Goal: Communication & Community: Answer question/provide support

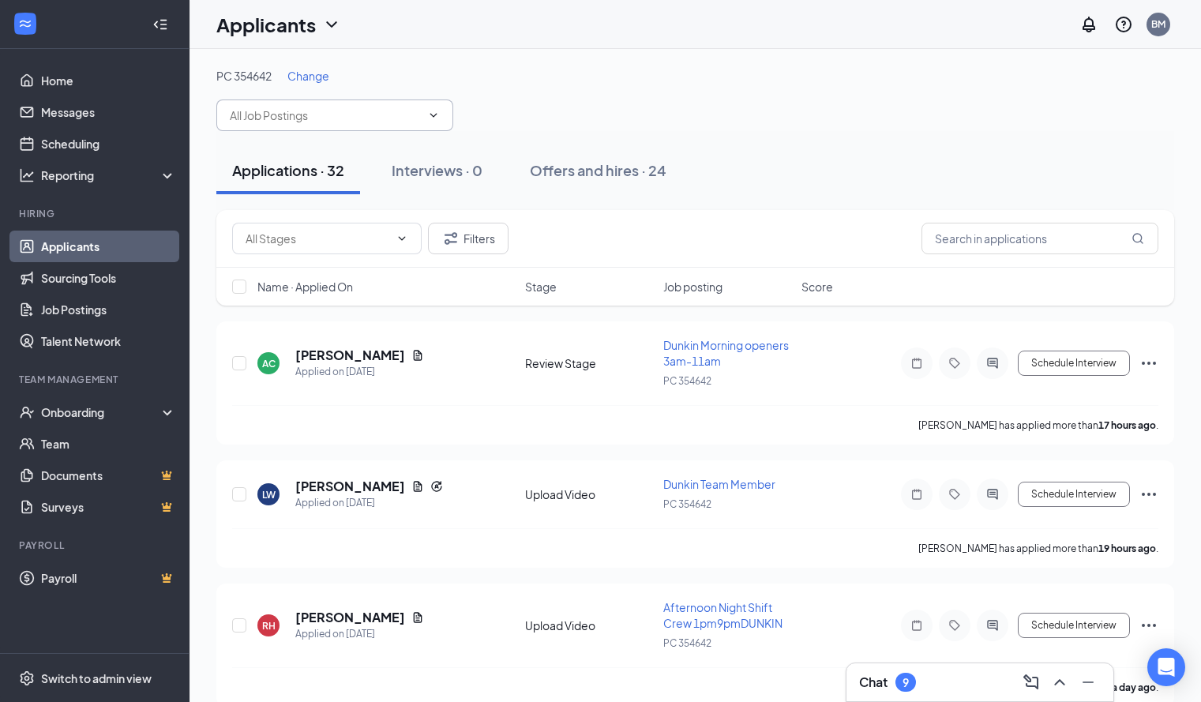
click at [421, 107] on span at bounding box center [334, 115] width 237 height 32
click at [424, 127] on span at bounding box center [334, 115] width 237 height 32
click at [390, 122] on input "text" at bounding box center [325, 115] width 191 height 17
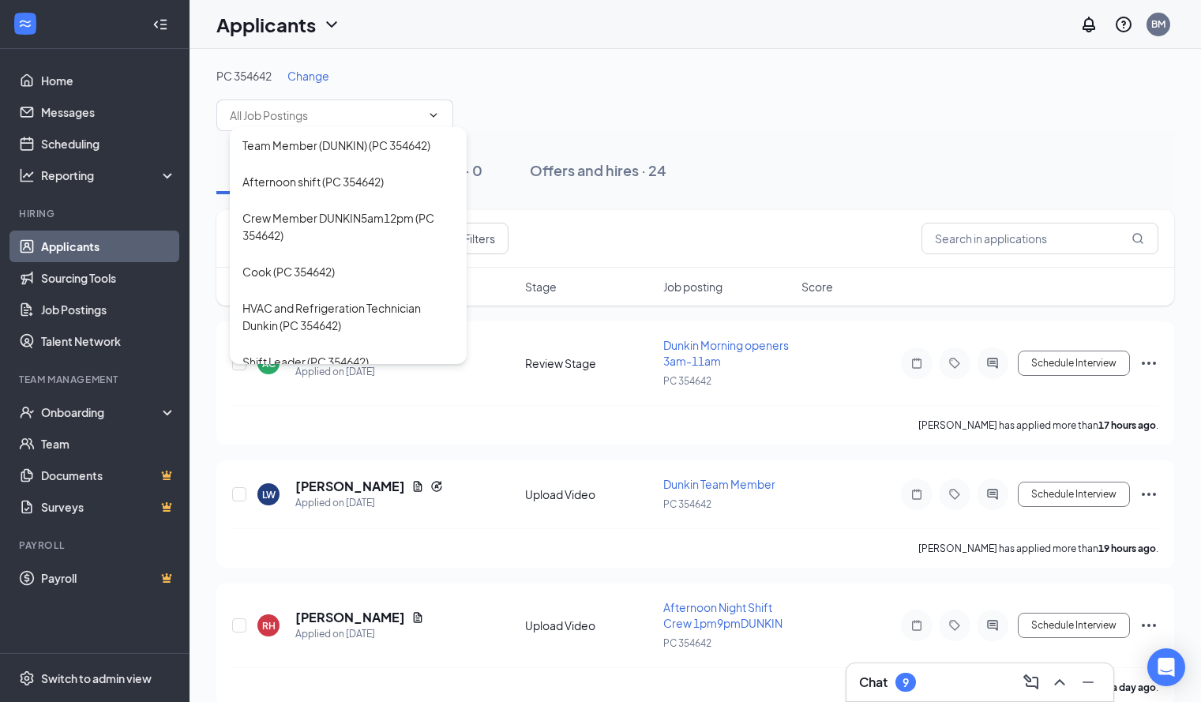
click at [559, 76] on div "PC 354642 Change" at bounding box center [695, 76] width 958 height 16
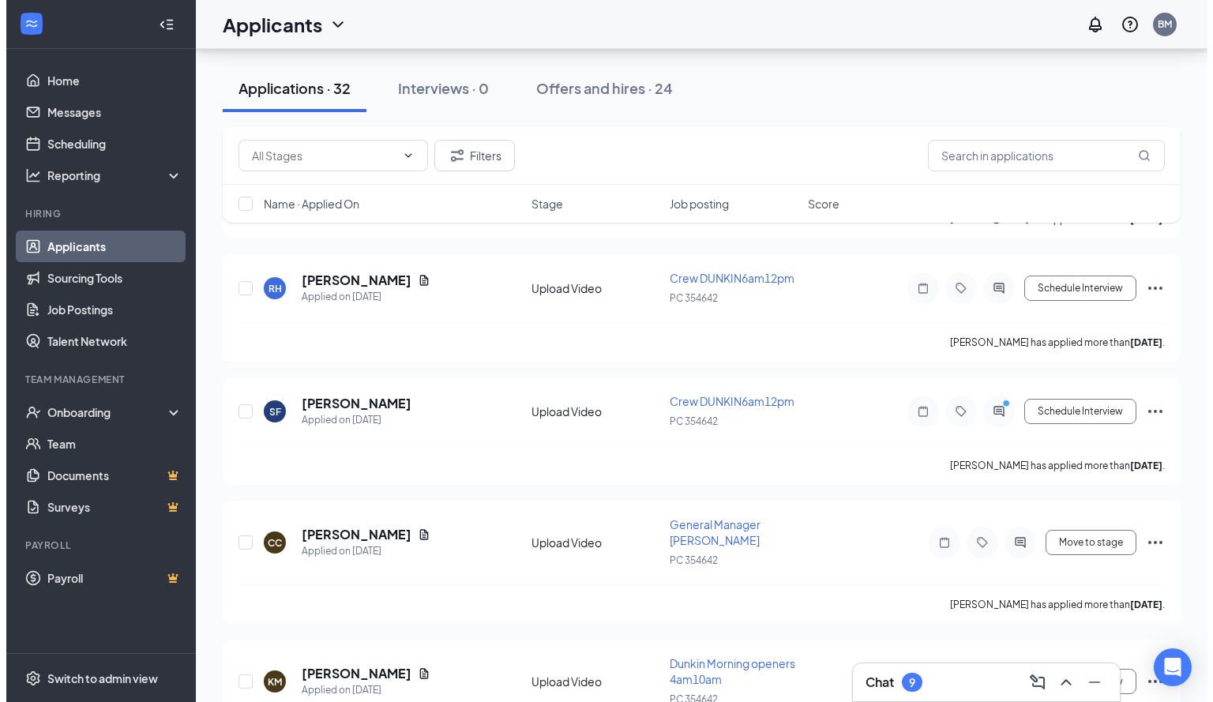
scroll to position [1267, 0]
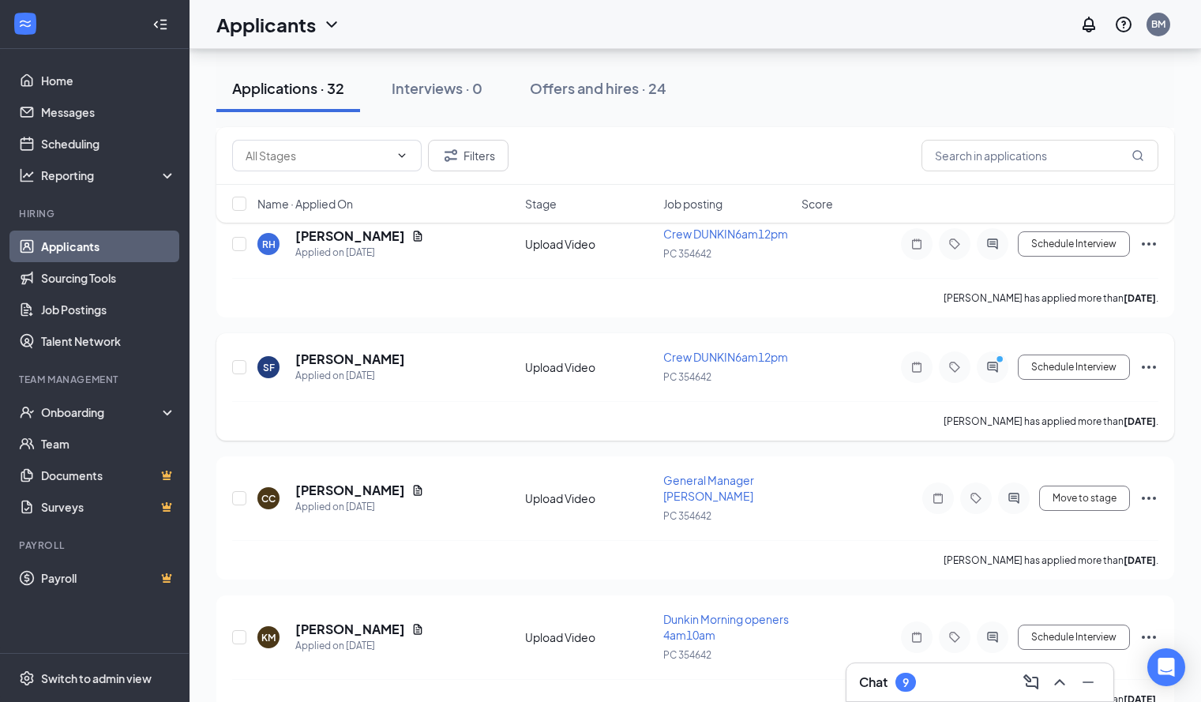
click at [1005, 377] on div at bounding box center [993, 367] width 32 height 32
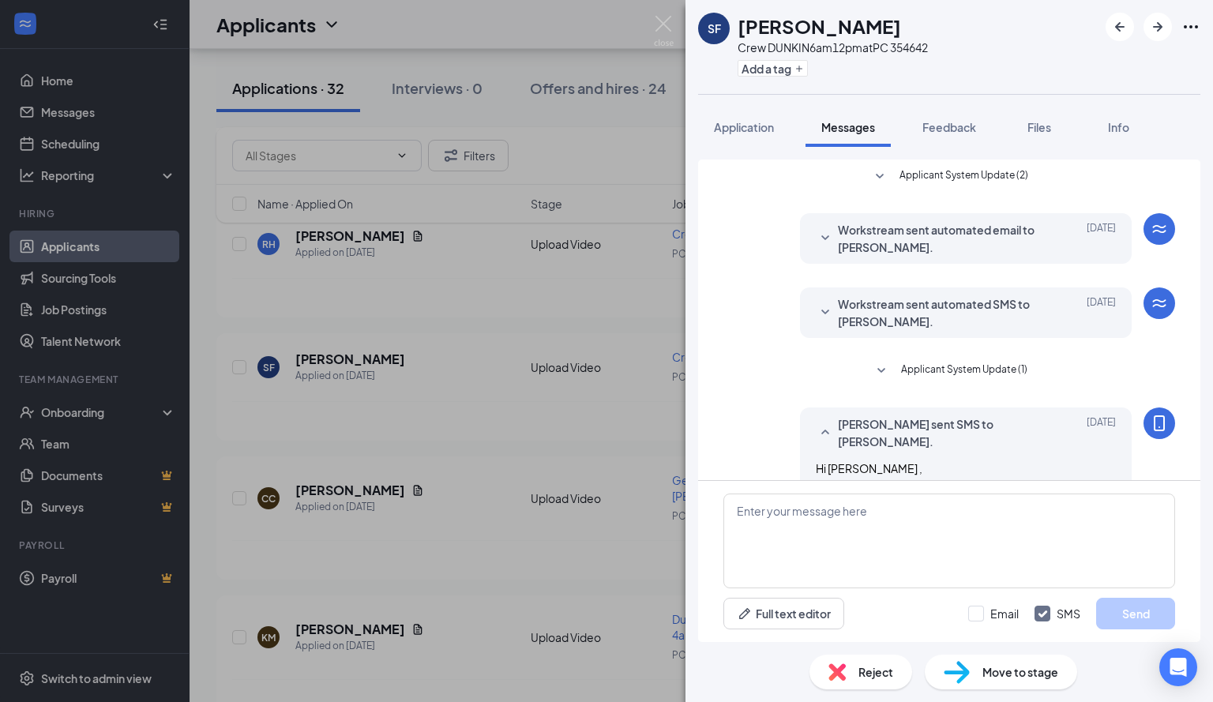
scroll to position [52, 0]
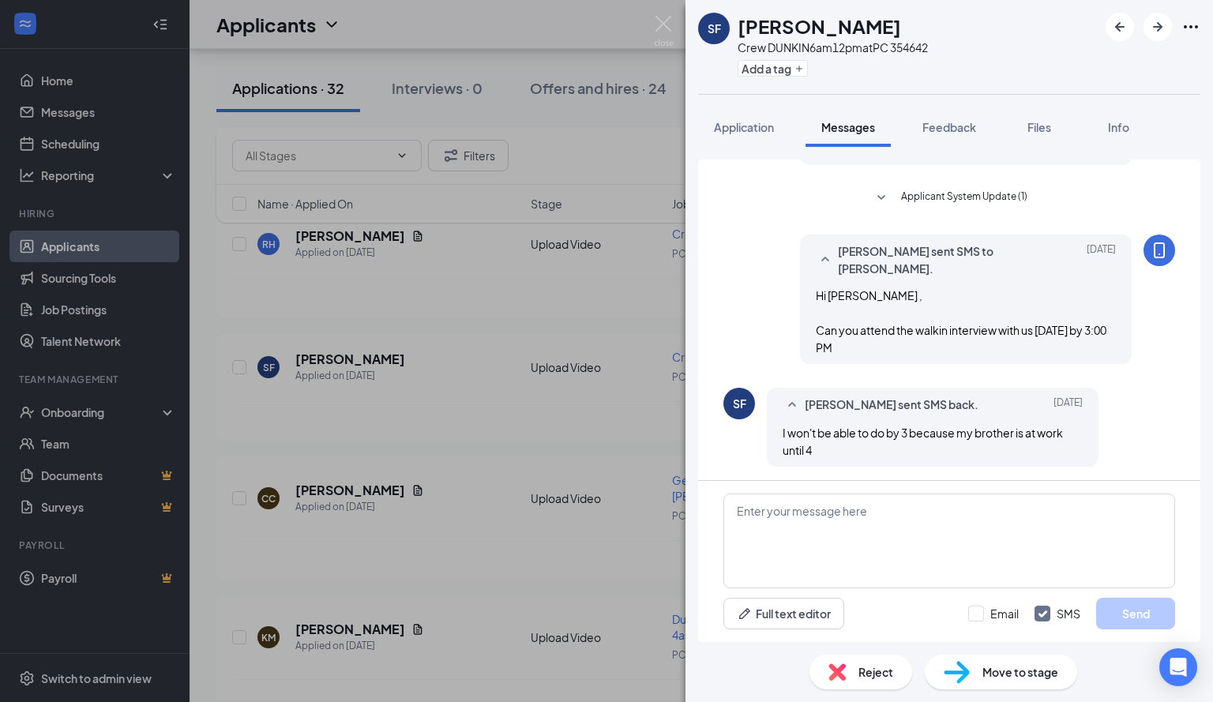
scroll to position [175, 0]
click at [818, 505] on textarea at bounding box center [949, 540] width 452 height 95
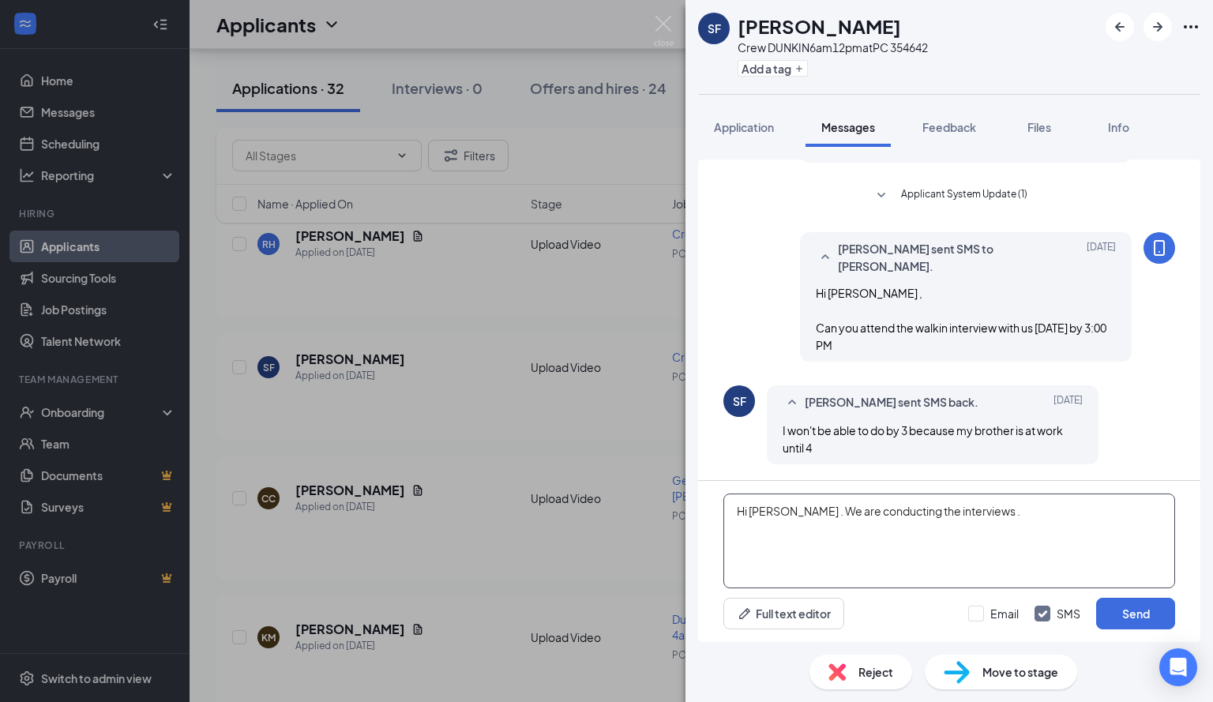
click at [768, 512] on textarea "Hi [PERSON_NAME] . We are conducting the interviews ." at bounding box center [949, 540] width 452 height 95
click at [966, 505] on textarea "Hi [PERSON_NAME] . We are conducting the interviews ." at bounding box center [949, 540] width 452 height 95
click at [984, 515] on textarea "Hi [PERSON_NAME] . We are conducting the interviews ." at bounding box center [949, 540] width 452 height 95
type textarea "Hi [PERSON_NAME] . We are conducting the interviews [DATE] - [DATE]. Can you ab…"
click at [1138, 615] on button "Send" at bounding box center [1135, 614] width 79 height 32
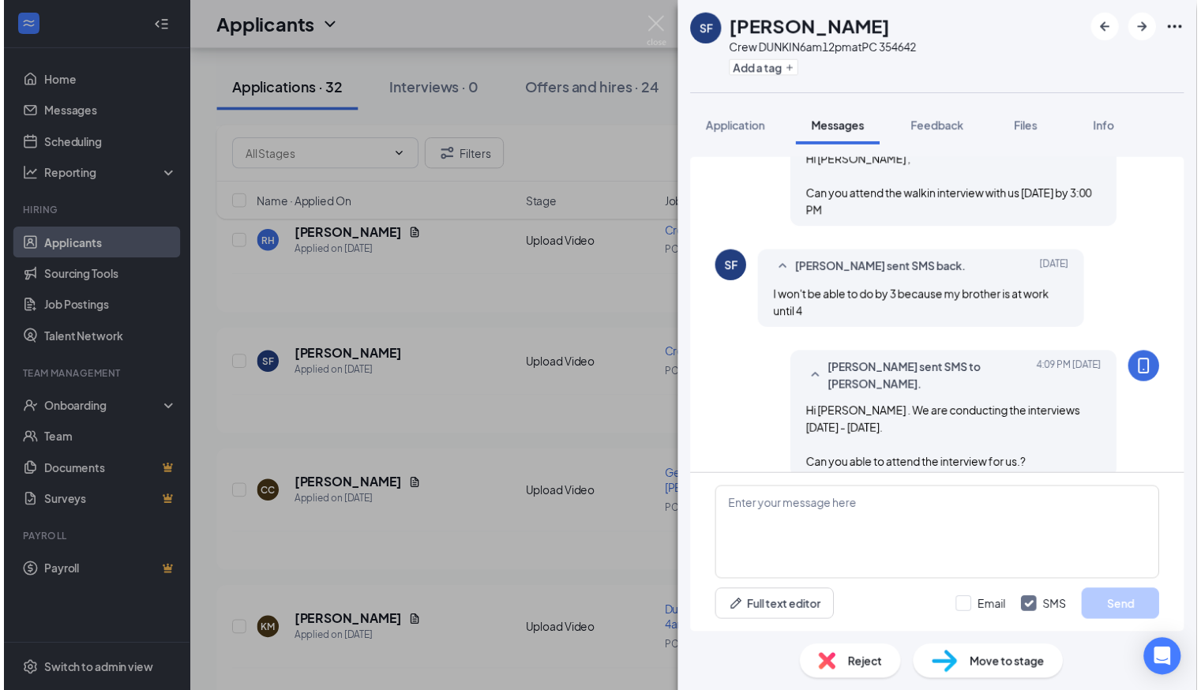
scroll to position [328, 0]
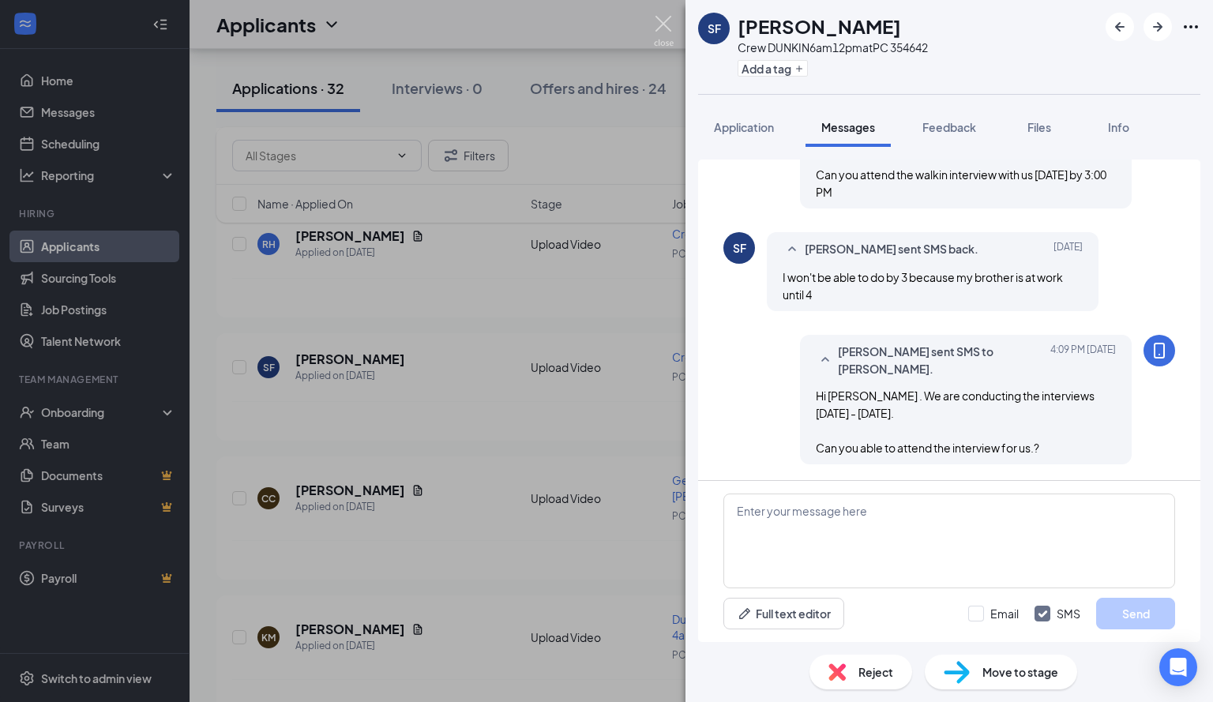
click at [654, 21] on img at bounding box center [664, 31] width 20 height 31
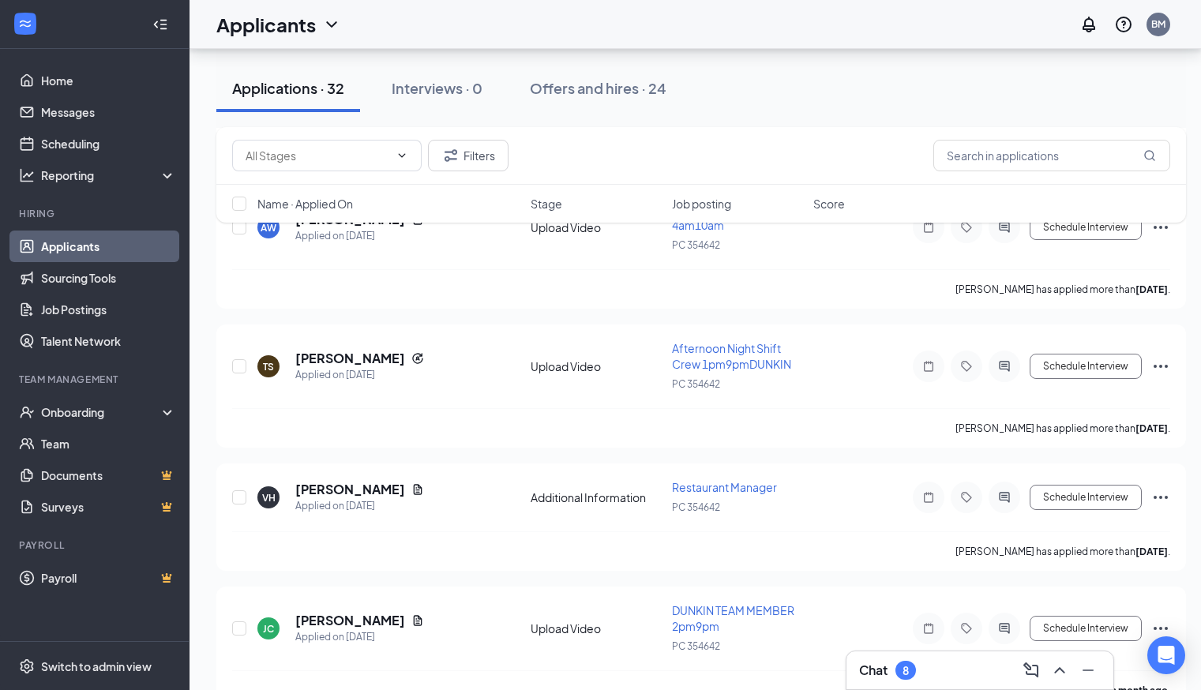
scroll to position [2459, 0]
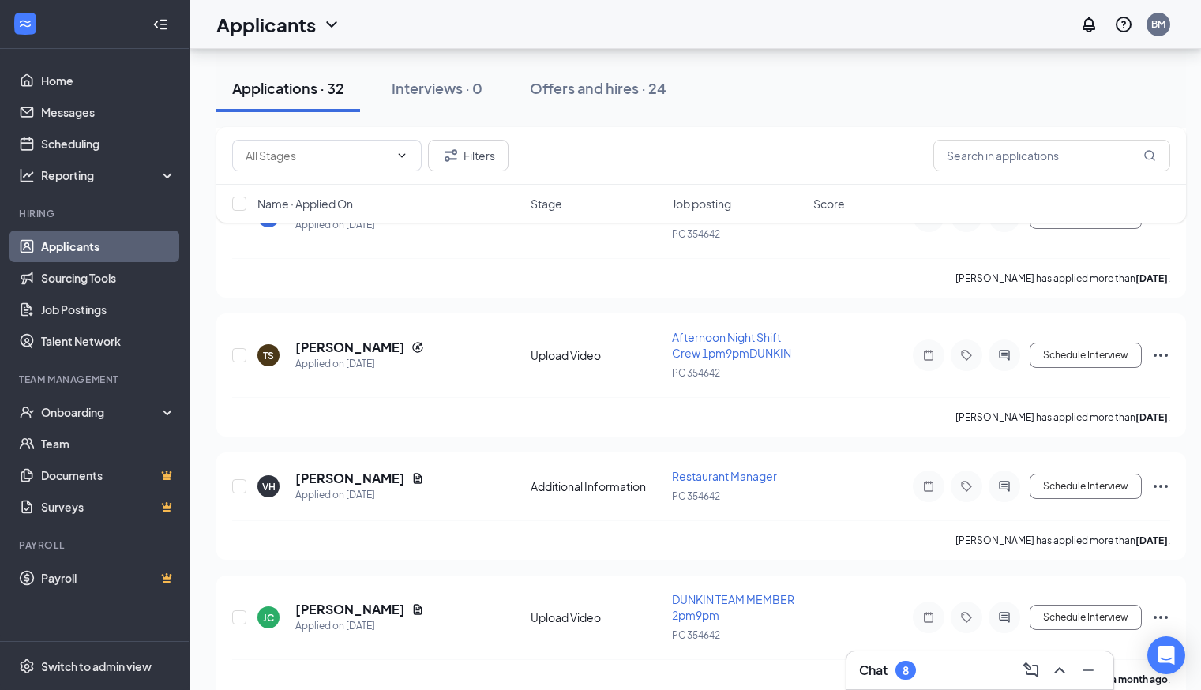
click at [943, 669] on div "Chat 8" at bounding box center [980, 670] width 242 height 25
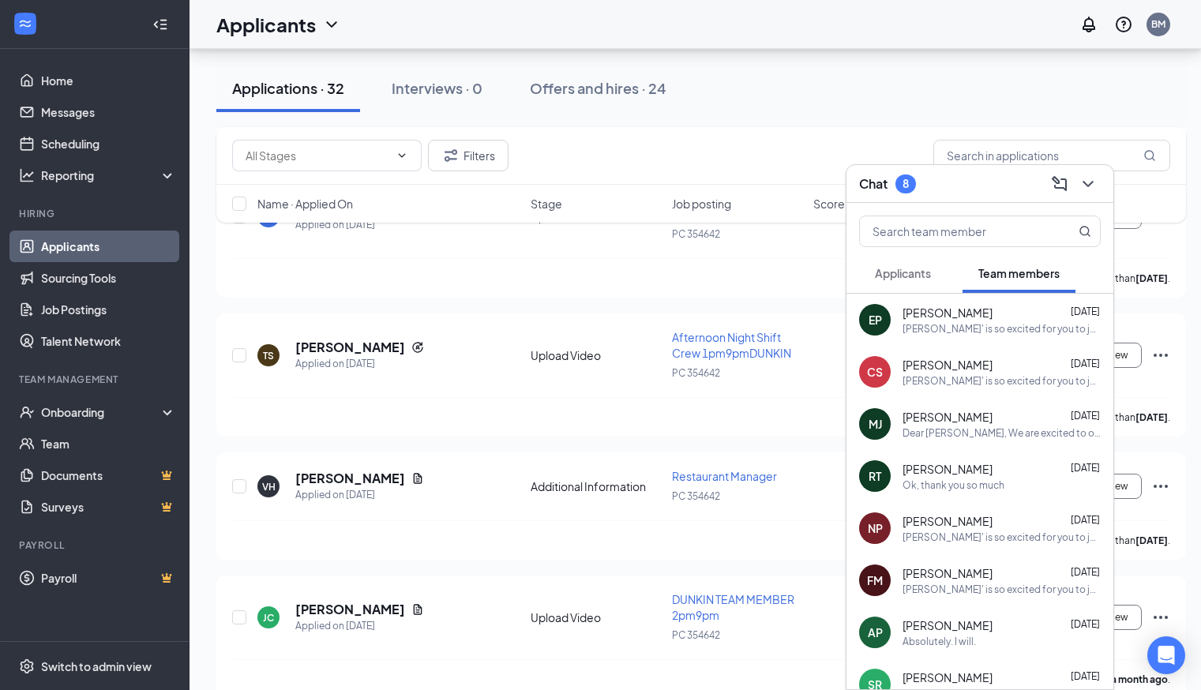
click at [914, 283] on button "Applicants" at bounding box center [903, 272] width 88 height 39
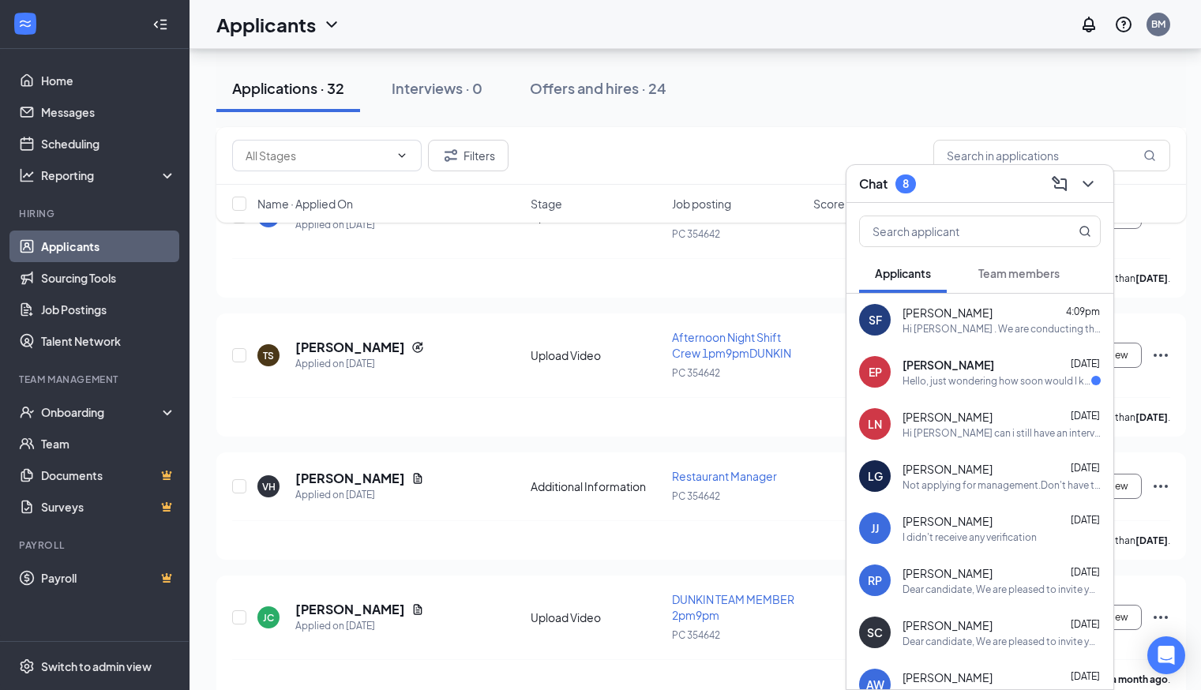
click at [1071, 374] on div "Hello, just wondering how soon would I know. About the job??" at bounding box center [996, 380] width 189 height 13
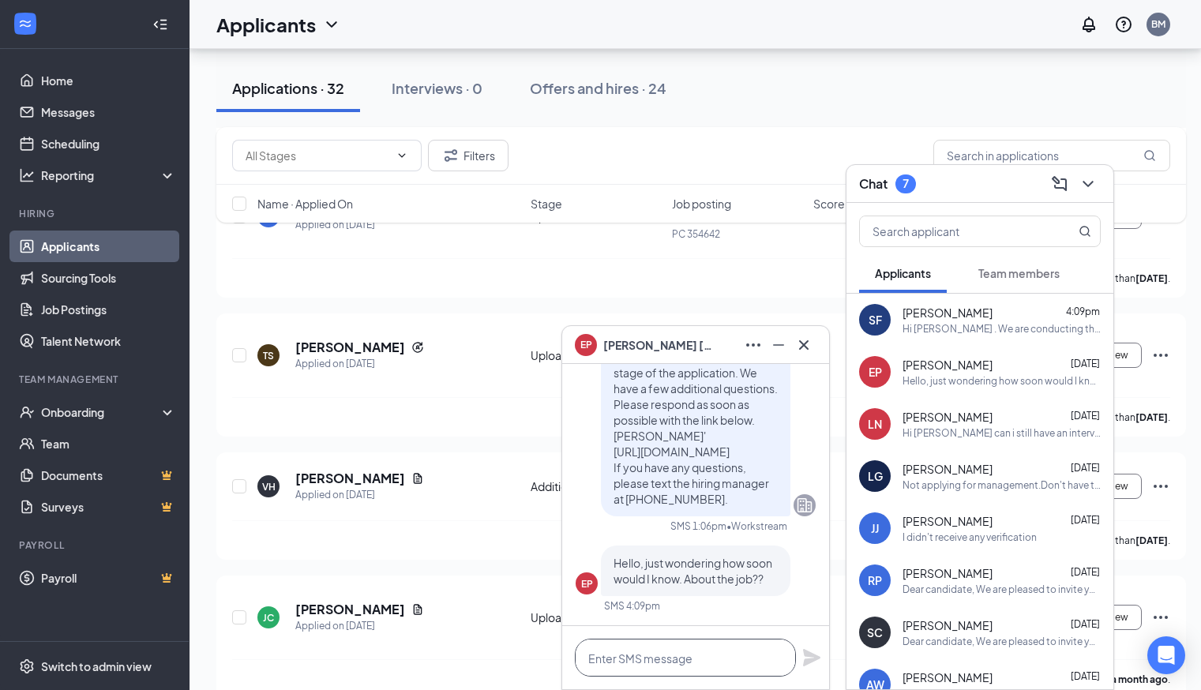
click at [657, 656] on textarea at bounding box center [685, 658] width 221 height 38
click at [666, 656] on textarea at bounding box center [685, 658] width 221 height 38
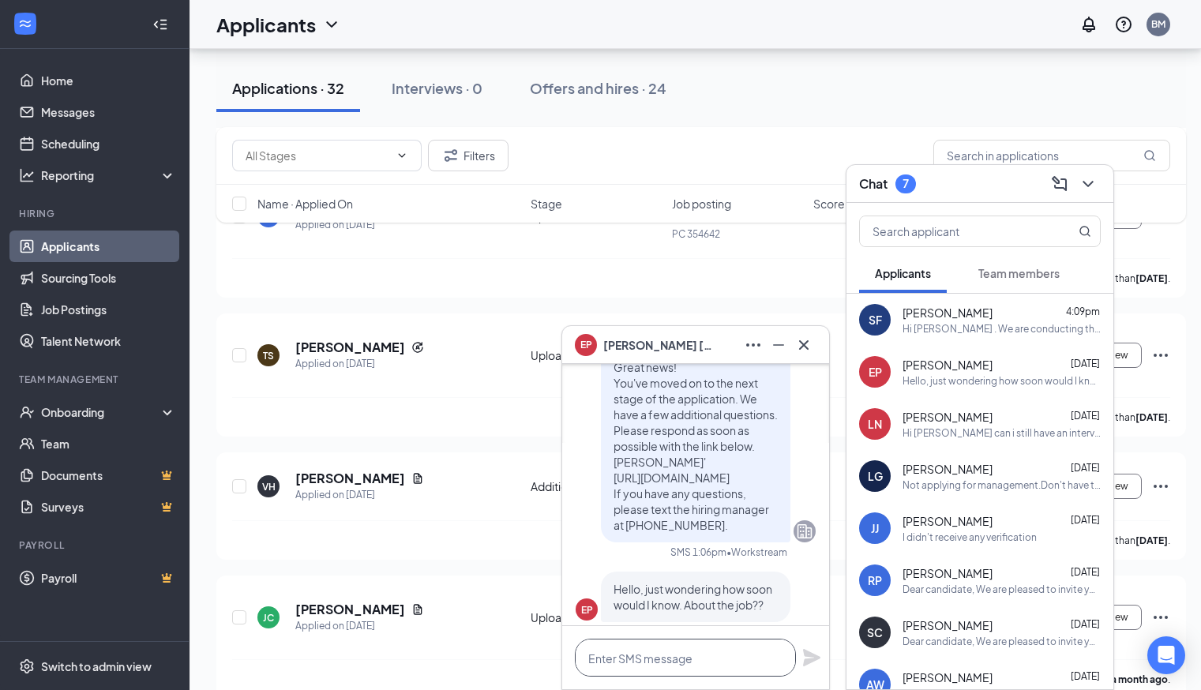
scroll to position [0, 0]
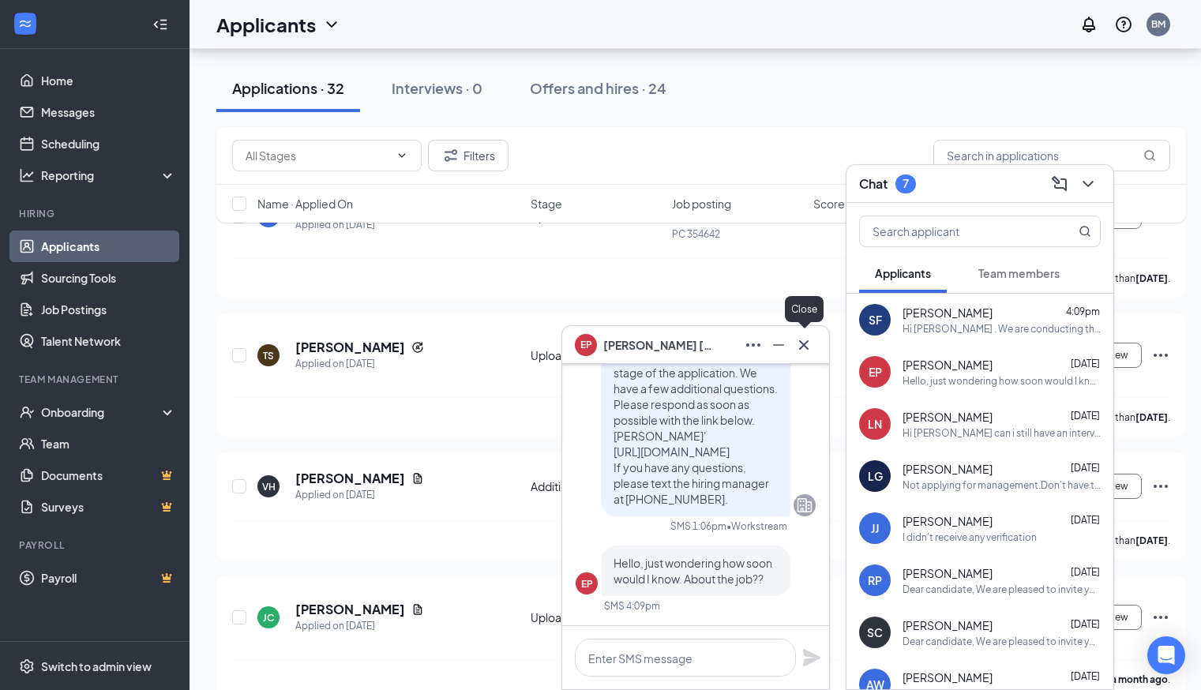
click at [806, 352] on icon "Cross" at bounding box center [803, 345] width 19 height 19
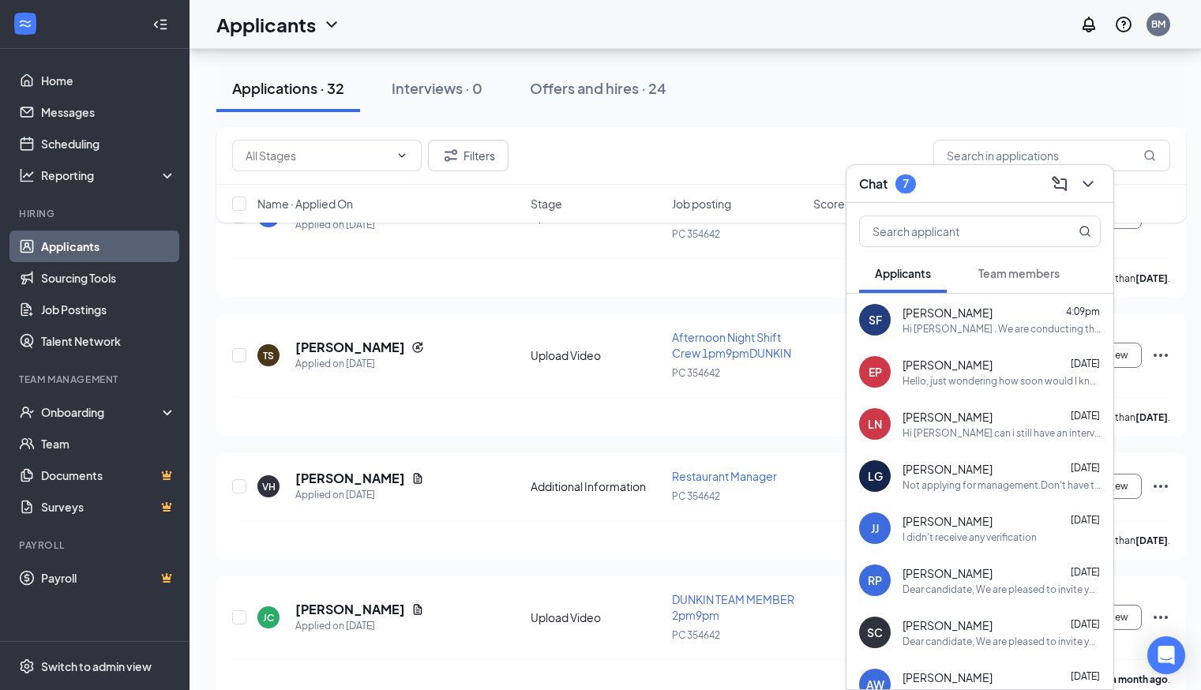
click at [955, 196] on div "Chat 7" at bounding box center [979, 184] width 267 height 38
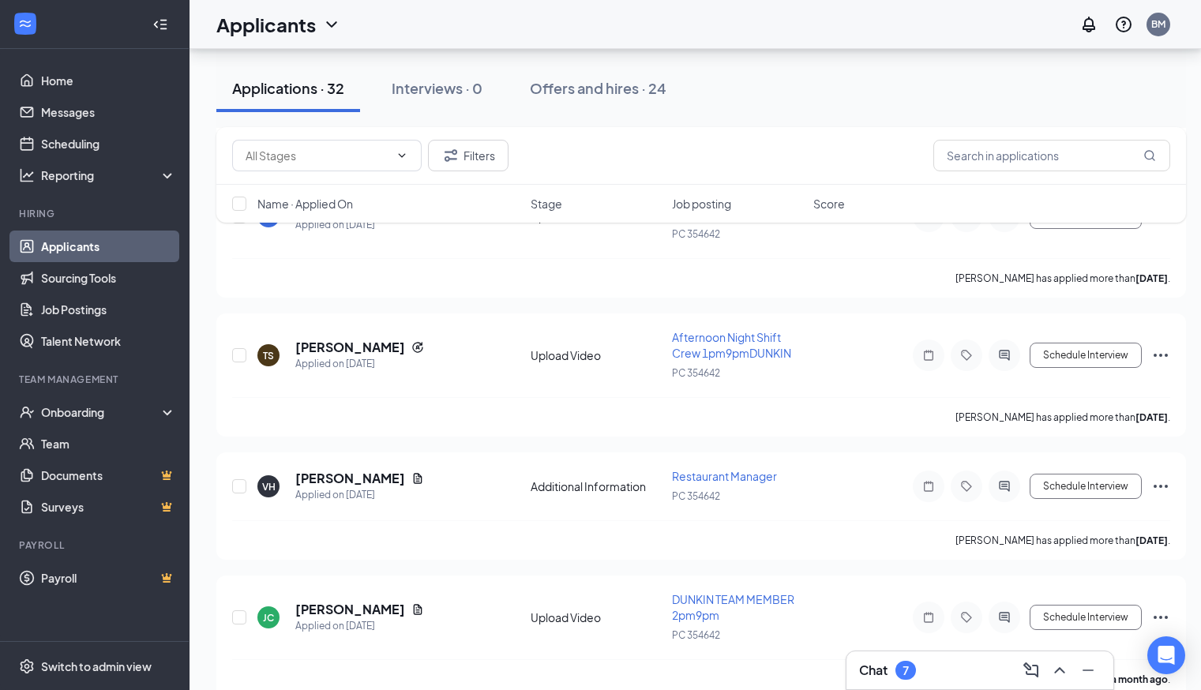
click at [945, 657] on div "Chat 7" at bounding box center [979, 670] width 267 height 38
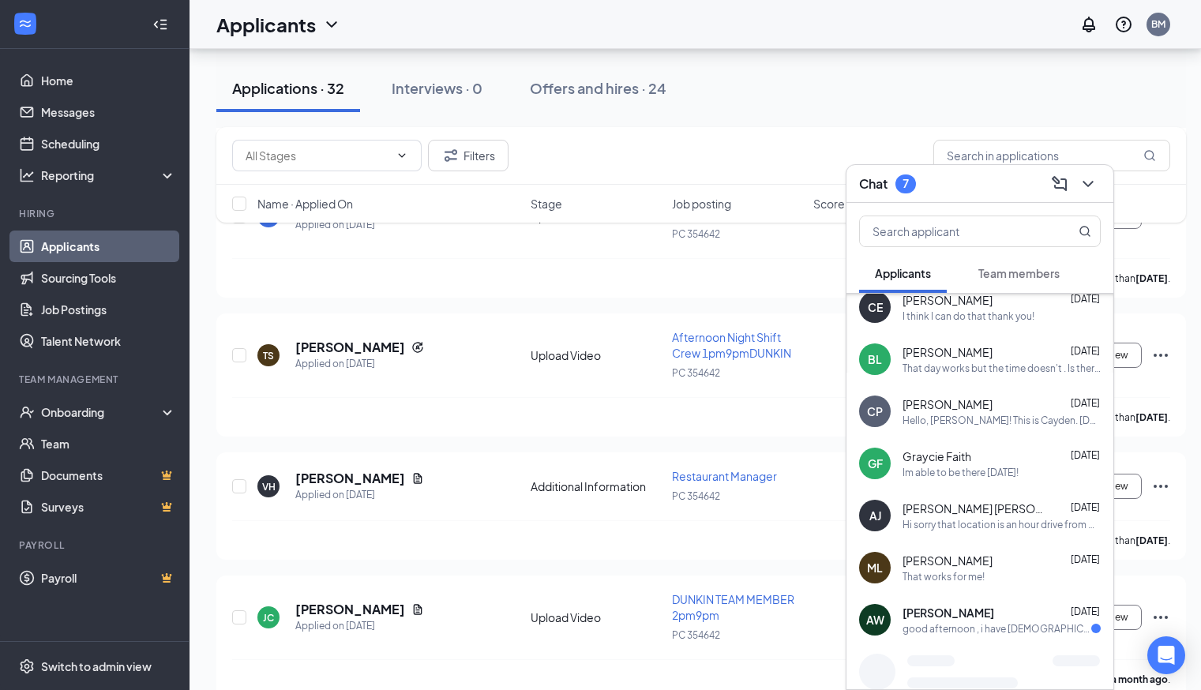
scroll to position [1760, 0]
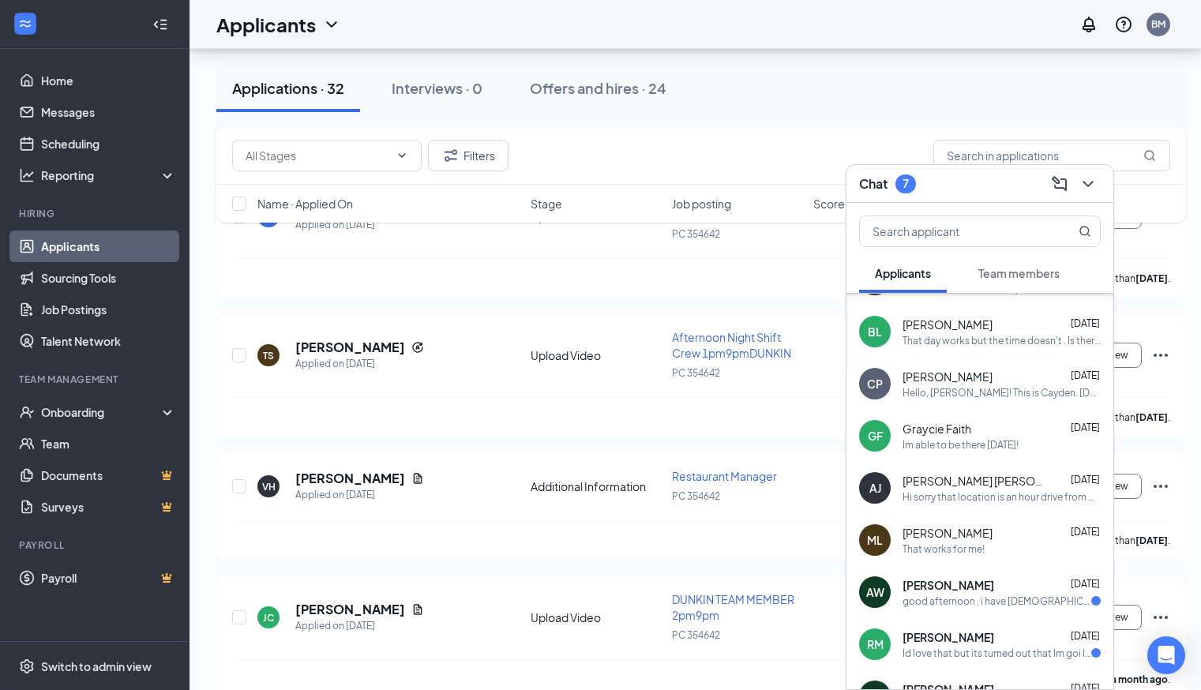
click at [966, 599] on div "good afternoon , i have [DEMOGRAPHIC_DATA] [DATE] so unfortunately , i wont be …" at bounding box center [996, 601] width 189 height 13
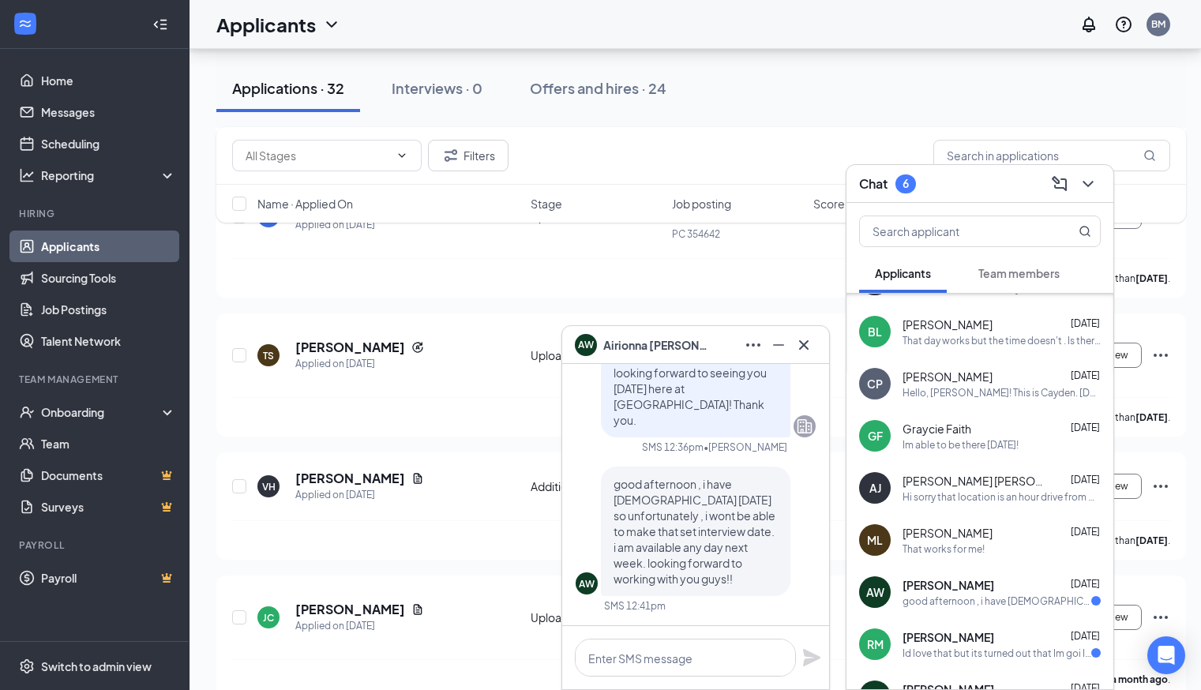
click at [966, 632] on span "[PERSON_NAME]" at bounding box center [948, 637] width 92 height 16
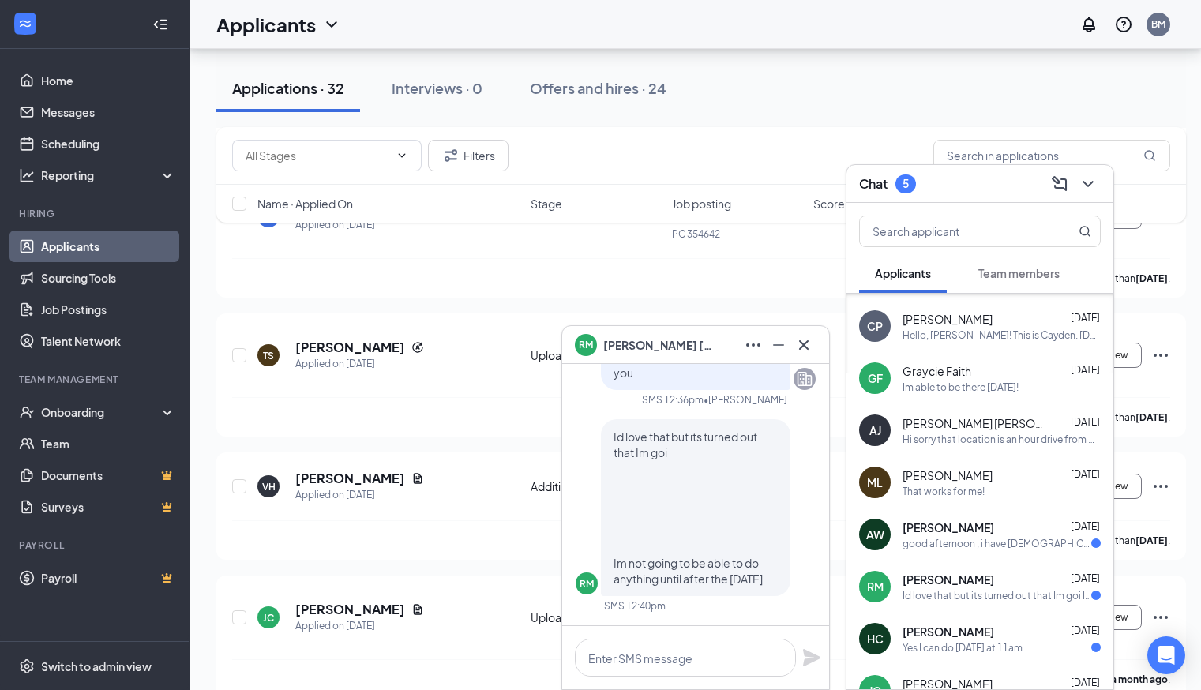
scroll to position [1875, 0]
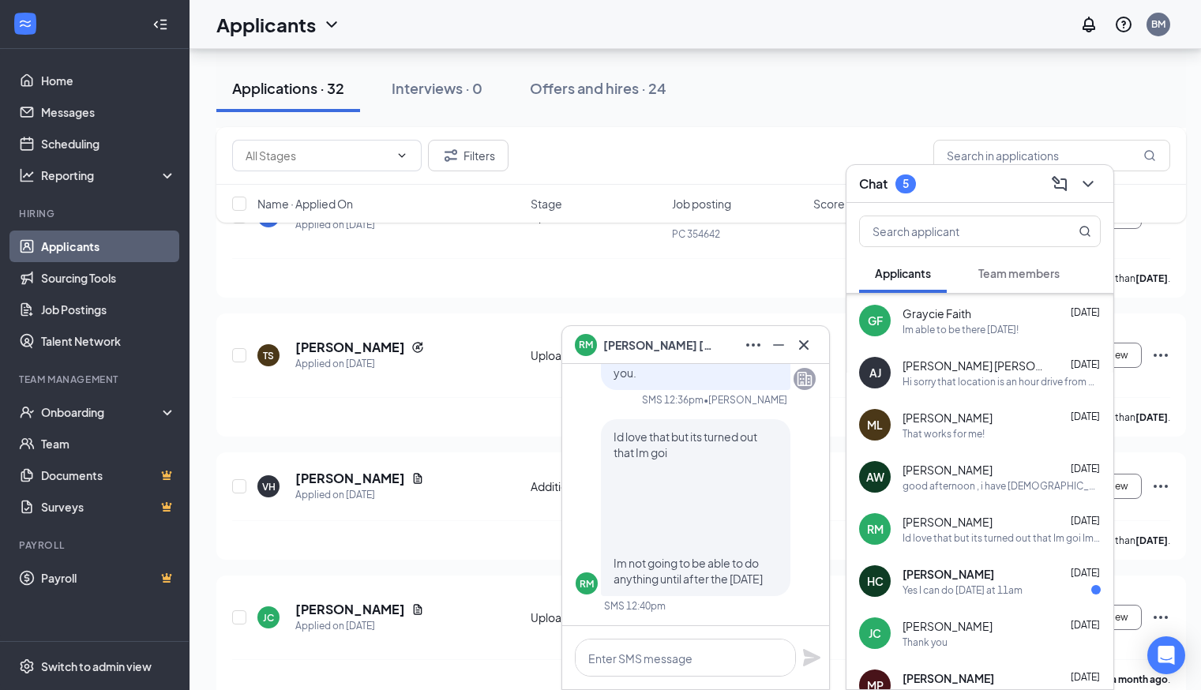
click at [1016, 599] on div "HC [PERSON_NAME] [DATE] Yes I can do [DATE] at 11am" at bounding box center [979, 581] width 267 height 52
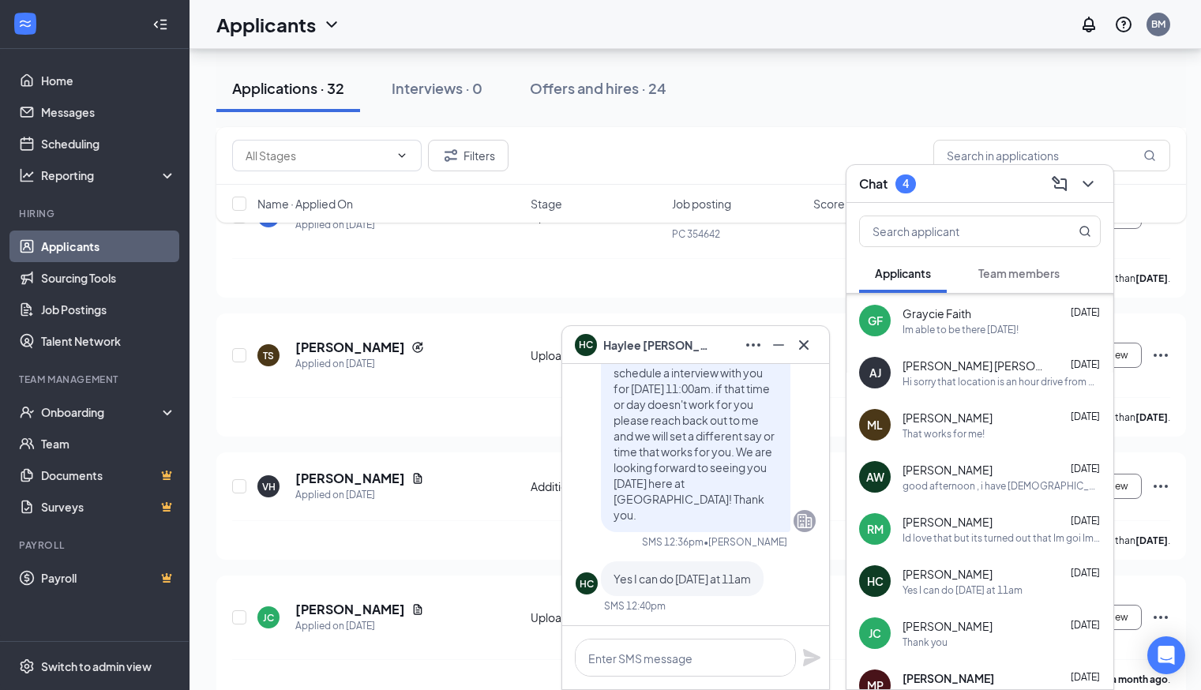
scroll to position [1941, 0]
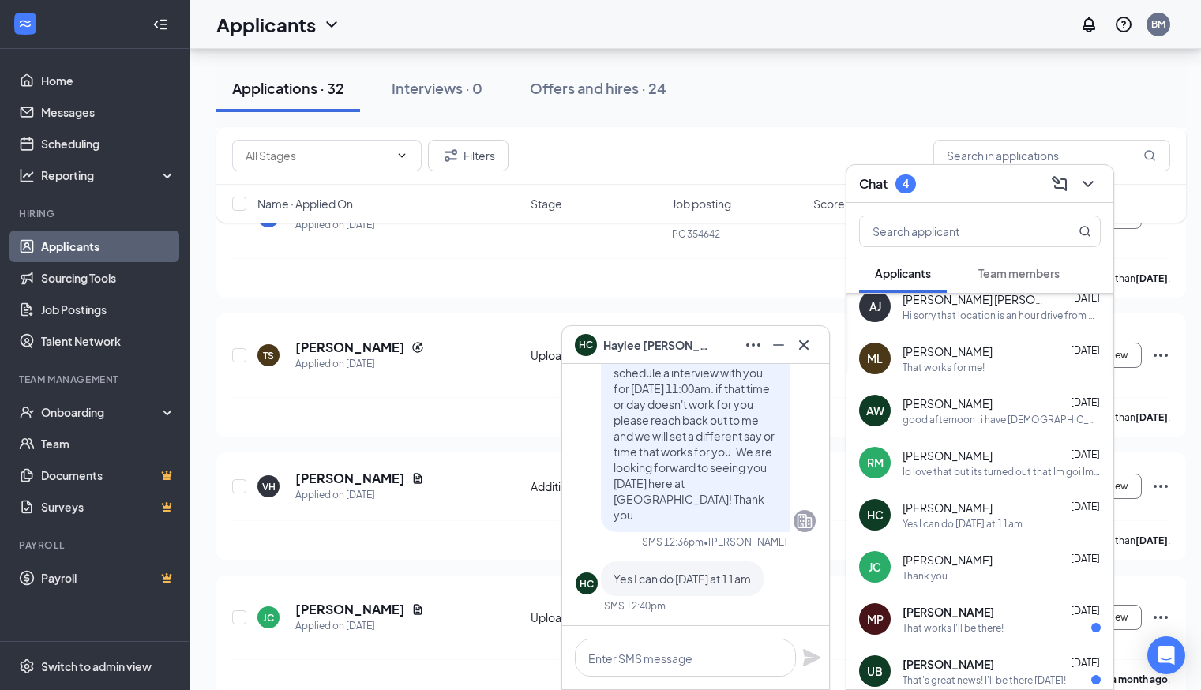
click at [1008, 608] on div "[PERSON_NAME] [DATE]" at bounding box center [1001, 612] width 198 height 16
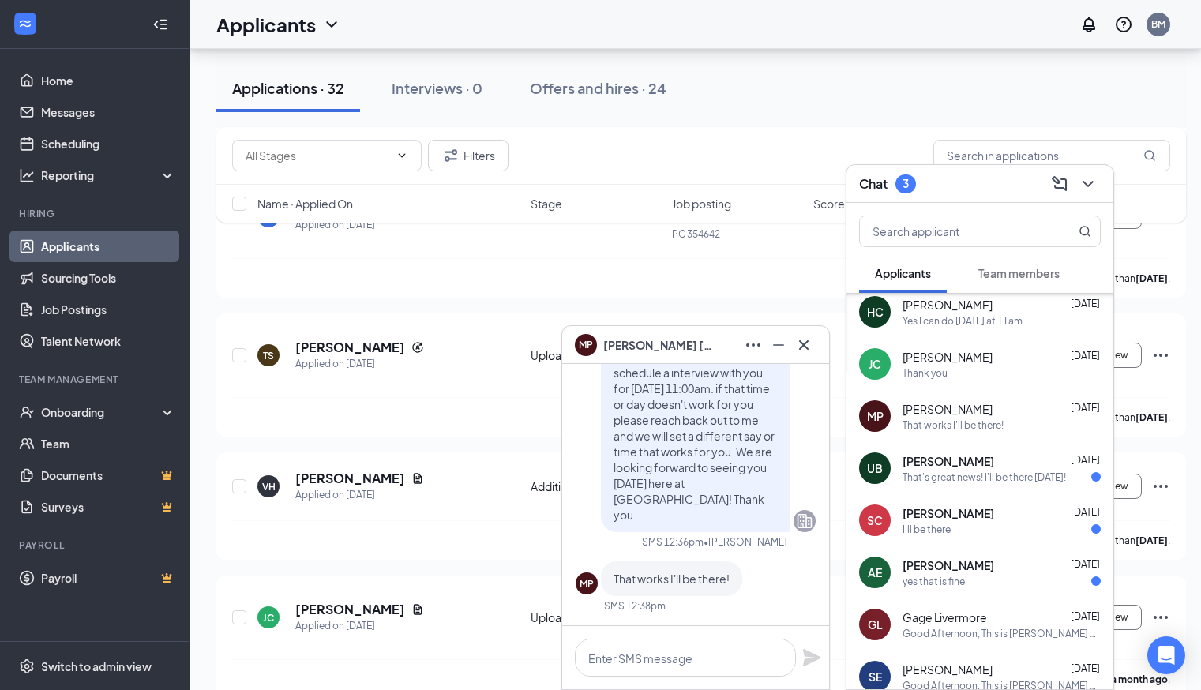
click at [983, 458] on div "[PERSON_NAME] [DATE]" at bounding box center [1001, 461] width 198 height 16
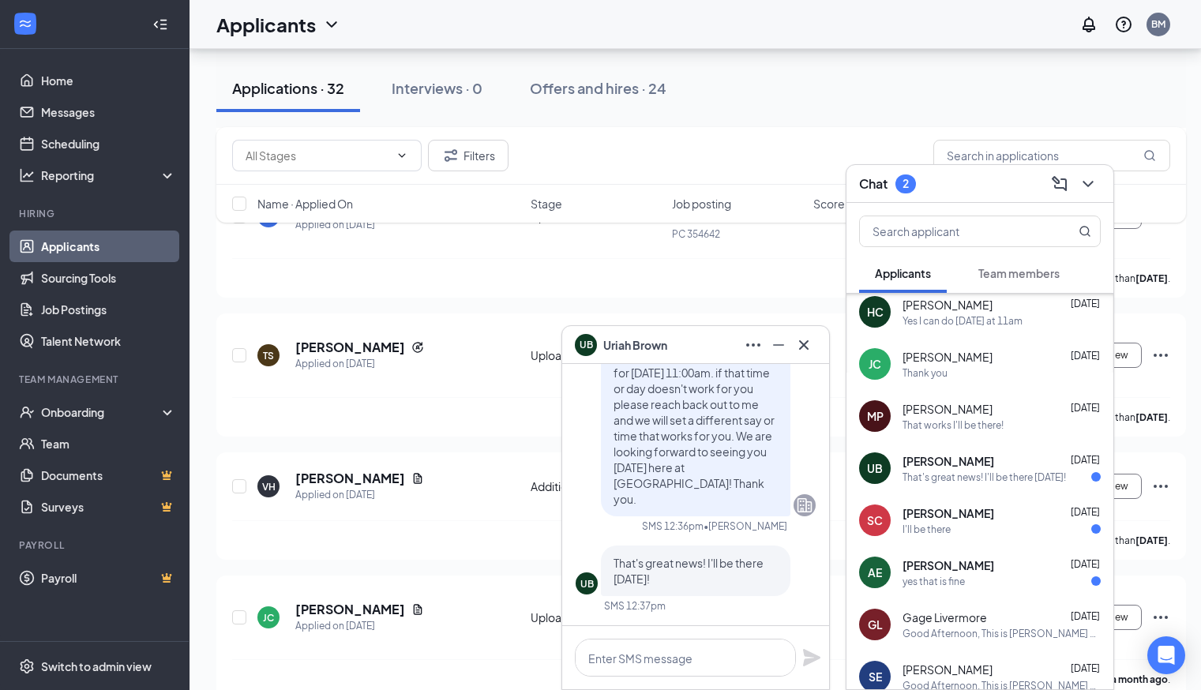
click at [962, 505] on span "[PERSON_NAME]" at bounding box center [948, 513] width 92 height 16
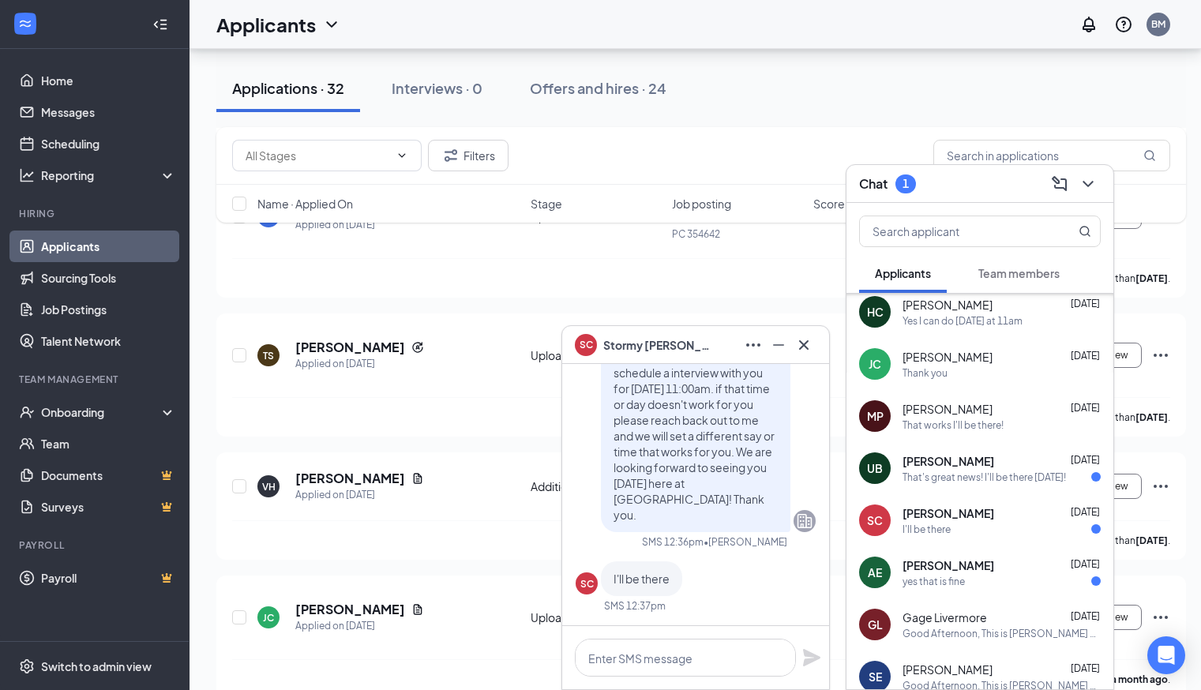
click at [956, 567] on div "[PERSON_NAME] [DATE]" at bounding box center [1001, 565] width 198 height 16
click at [984, 518] on div "[PERSON_NAME] [DATE]" at bounding box center [1001, 513] width 198 height 16
click at [1008, 484] on div "UB [PERSON_NAME] [DATE] That's great news! I'll be there [DATE]!" at bounding box center [979, 468] width 267 height 52
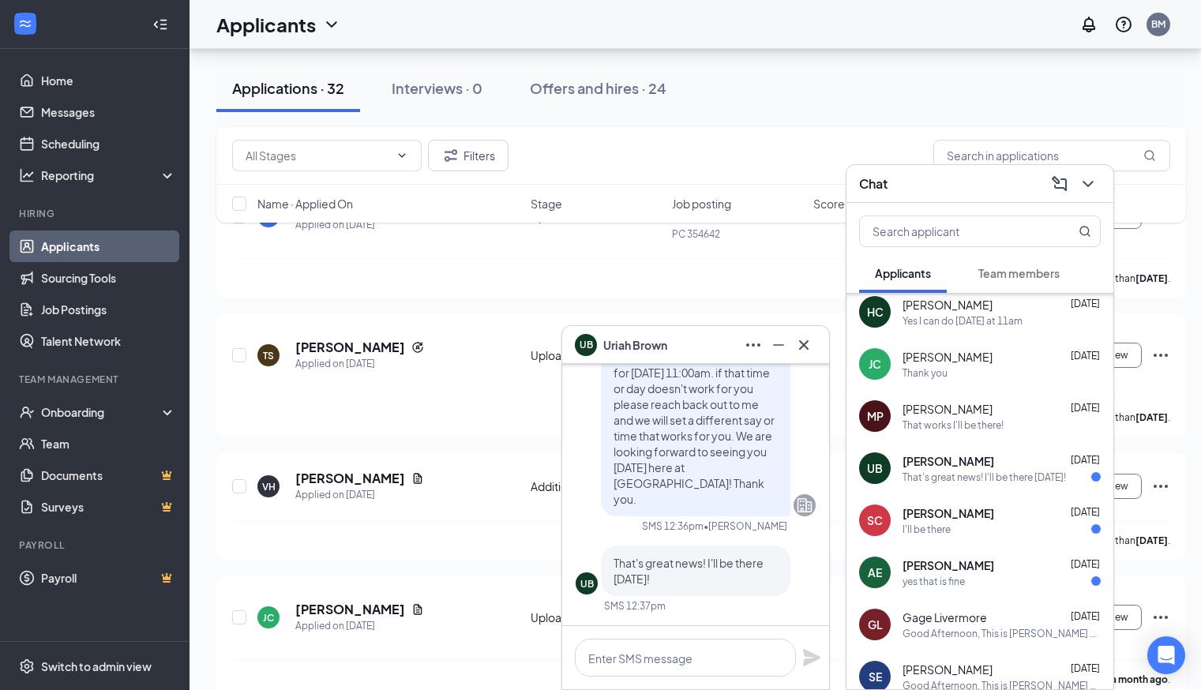
click at [1037, 519] on div "[PERSON_NAME] [DATE]" at bounding box center [1001, 513] width 198 height 16
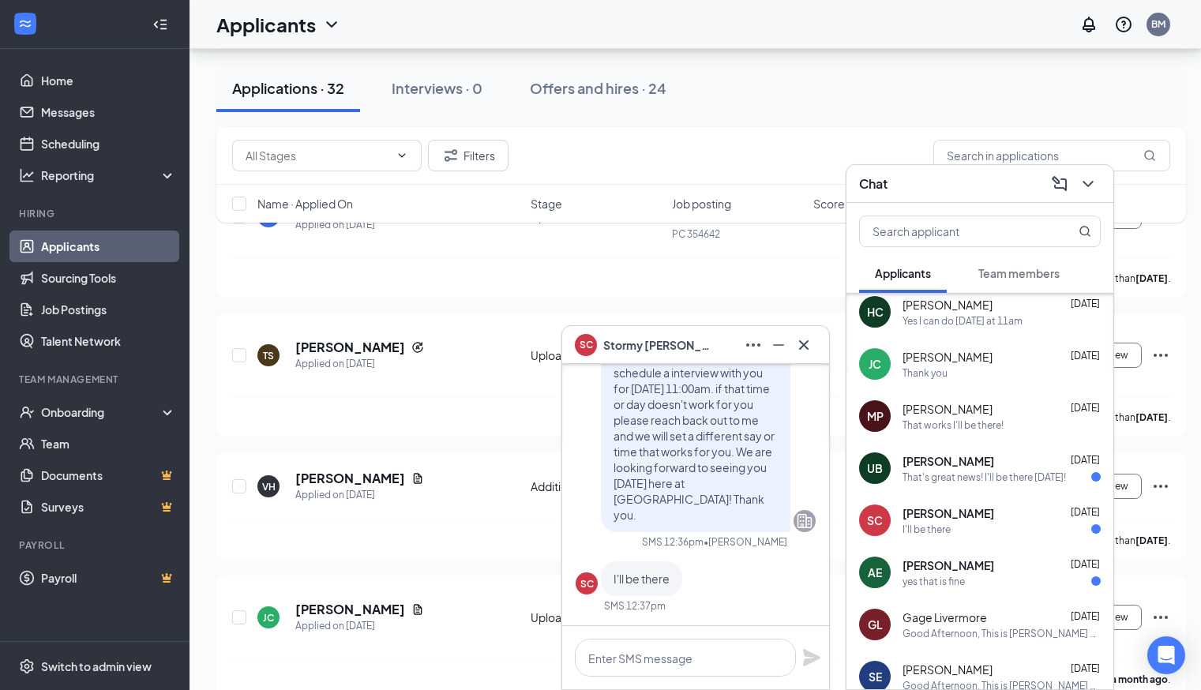
click at [1003, 587] on div "yes that is fine" at bounding box center [1001, 581] width 198 height 13
click at [1049, 578] on div "yes that is fine" at bounding box center [1001, 581] width 198 height 13
click at [1030, 542] on div "SC [PERSON_NAME] [DATE] I'll be there" at bounding box center [979, 520] width 267 height 52
click at [1093, 184] on icon "ChevronDown" at bounding box center [1087, 183] width 19 height 19
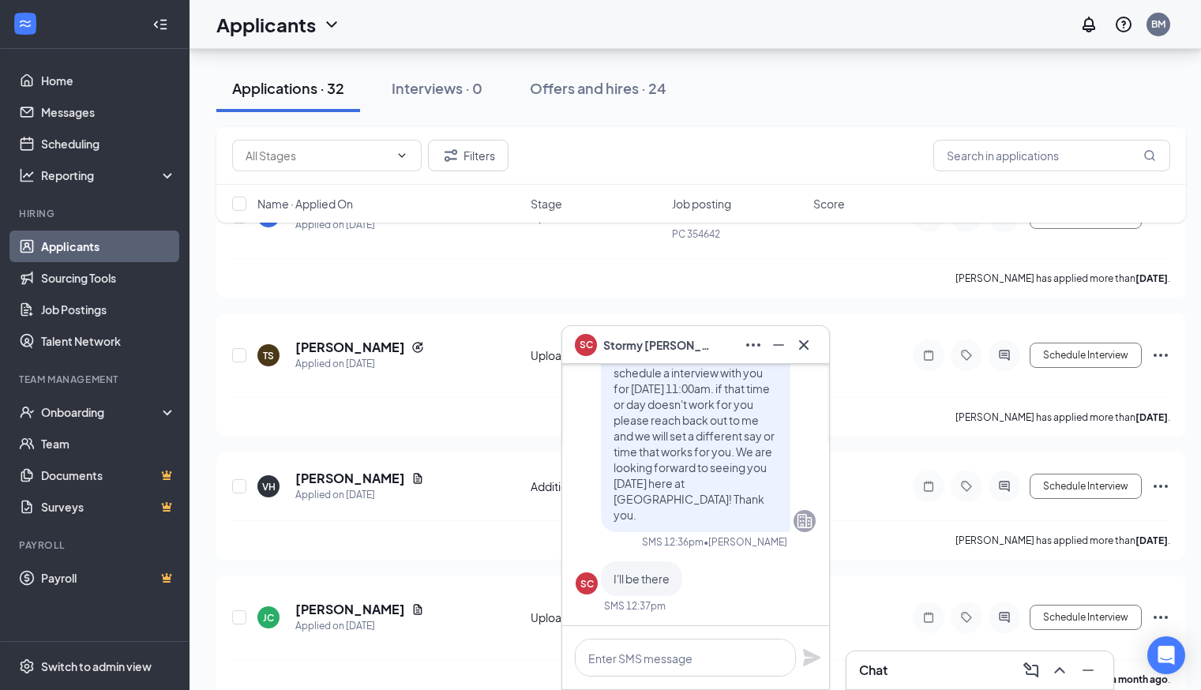
scroll to position [0, 0]
click at [807, 351] on icon "Cross" at bounding box center [803, 345] width 19 height 19
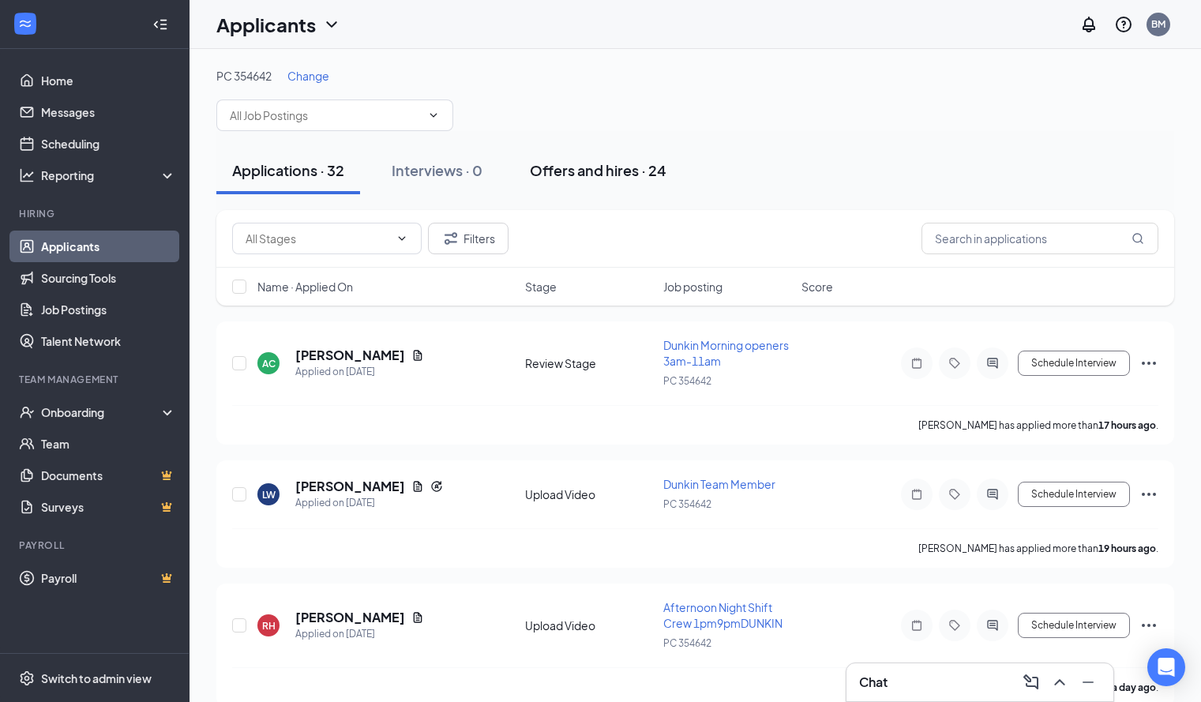
click at [593, 180] on button "Offers and hires · 24" at bounding box center [598, 170] width 168 height 47
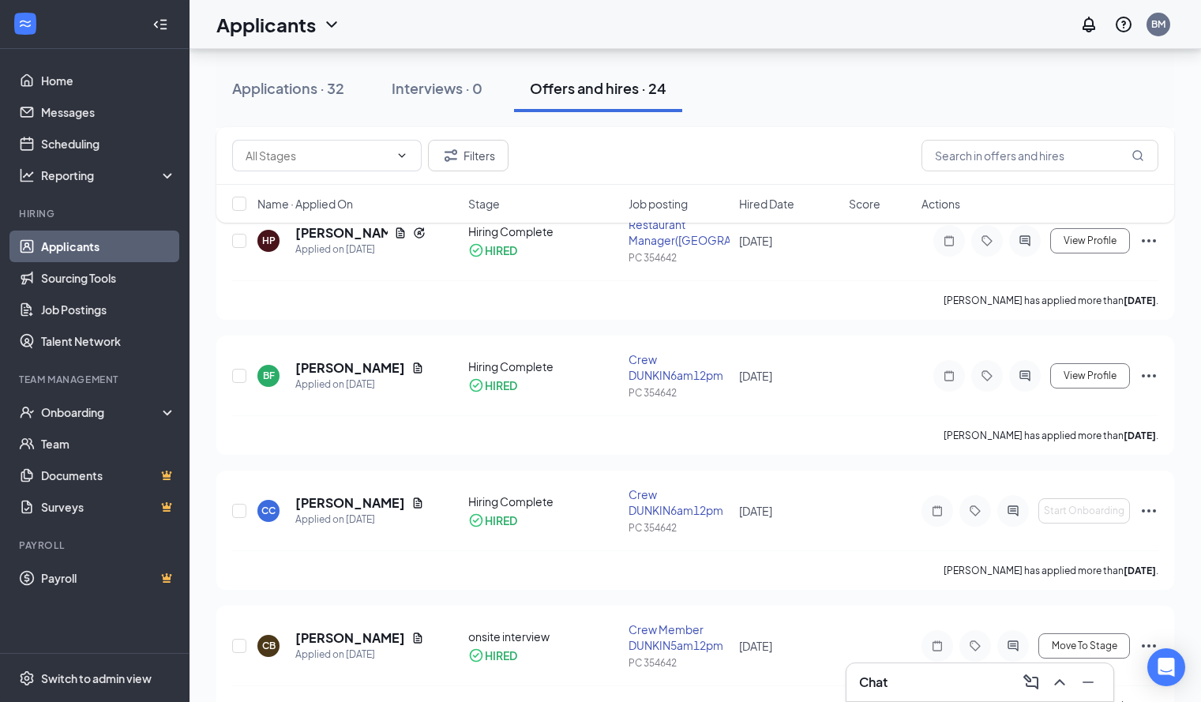
scroll to position [1652, 0]
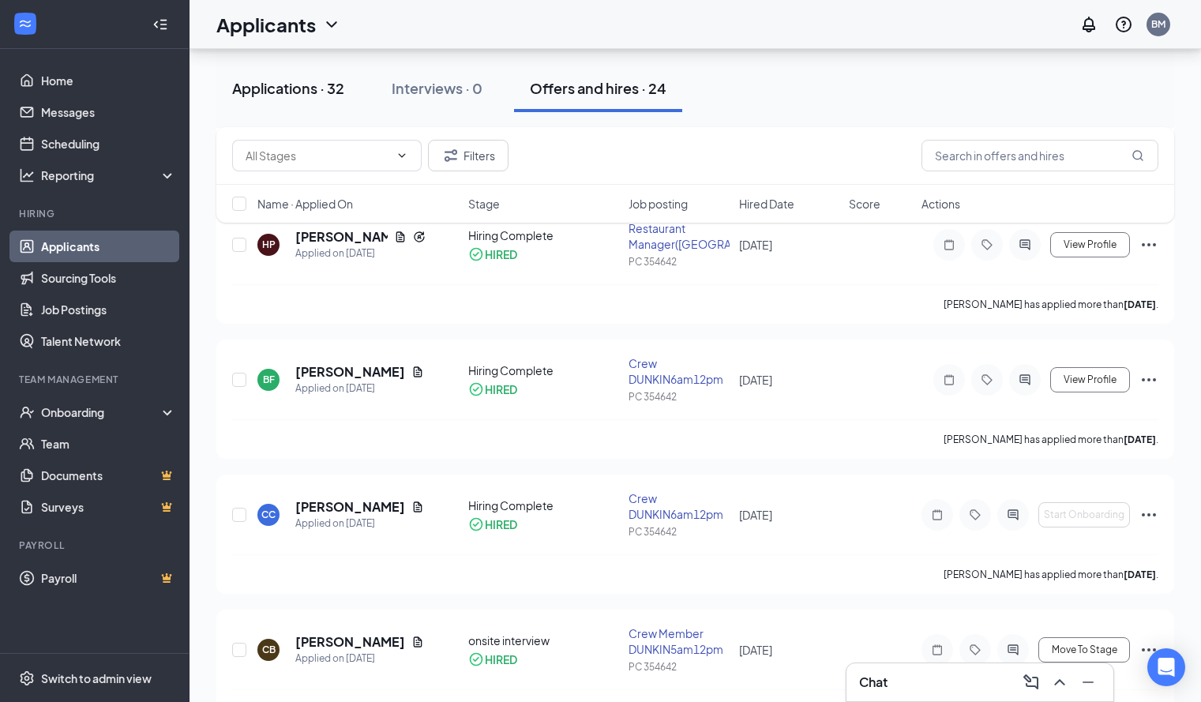
click at [302, 92] on div "Applications · 32" at bounding box center [288, 88] width 112 height 20
